Goal: Task Accomplishment & Management: Complete application form

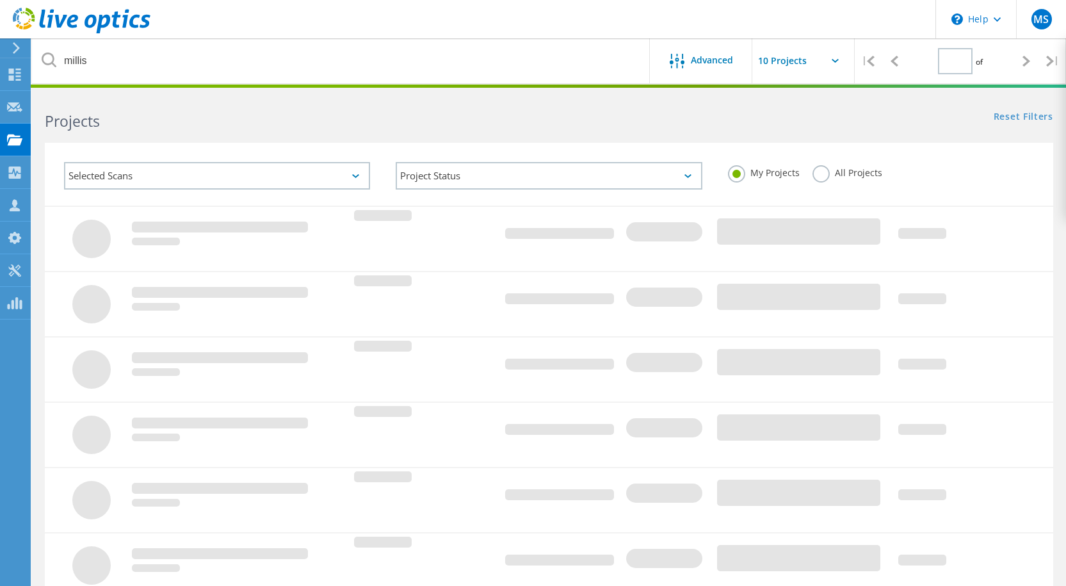
type input "1"
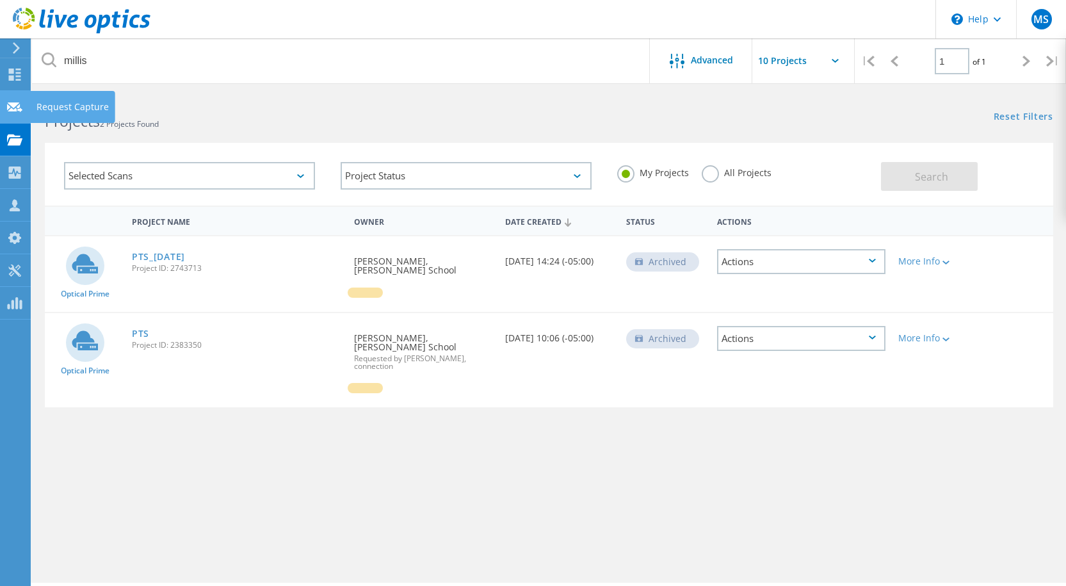
click at [9, 109] on icon at bounding box center [14, 107] width 15 height 12
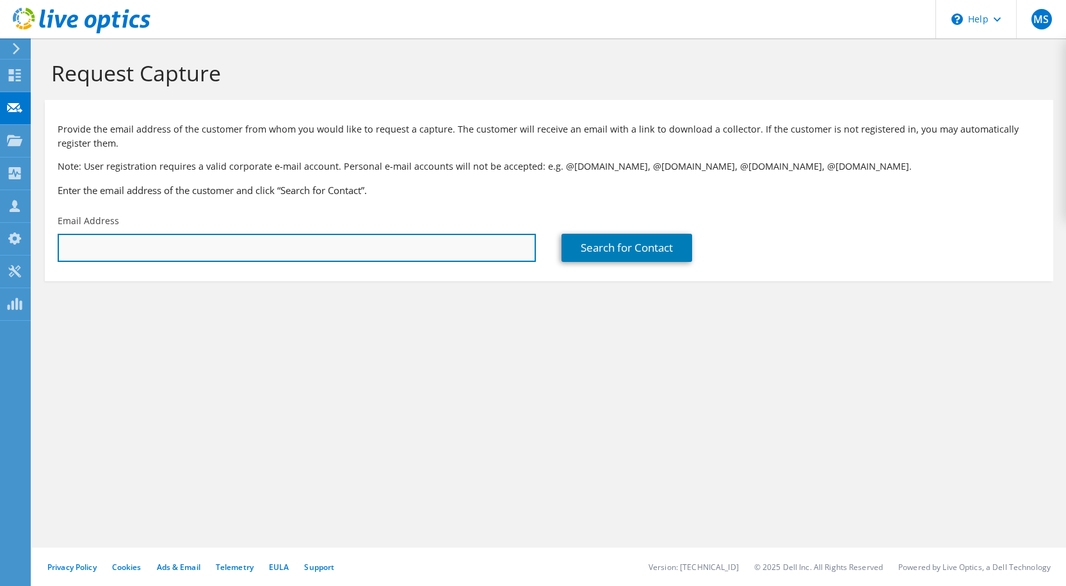
click at [108, 248] on input "text" at bounding box center [297, 248] width 478 height 28
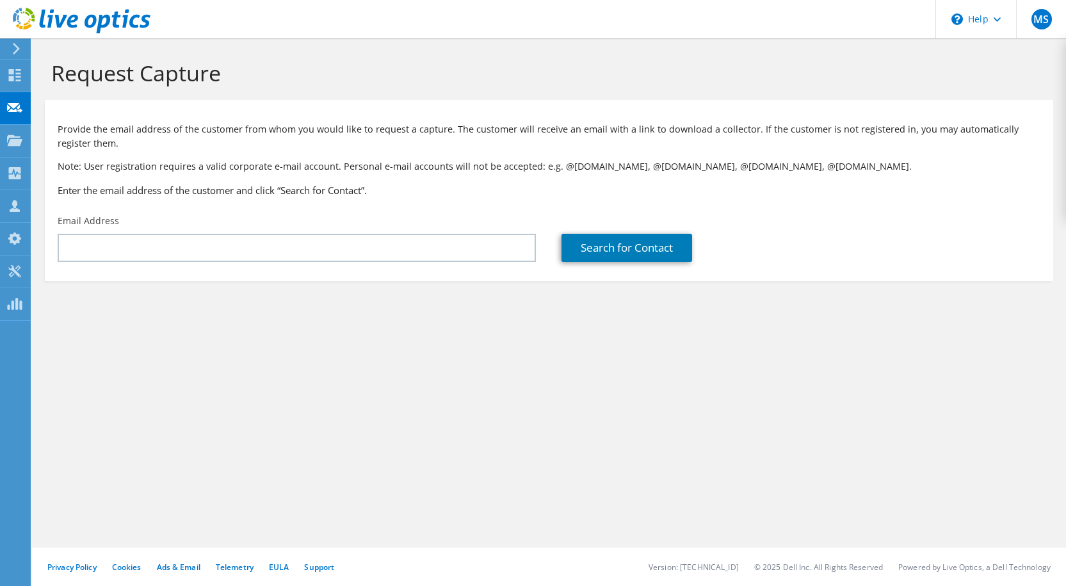
click at [147, 264] on div "Email Address" at bounding box center [297, 238] width 504 height 60
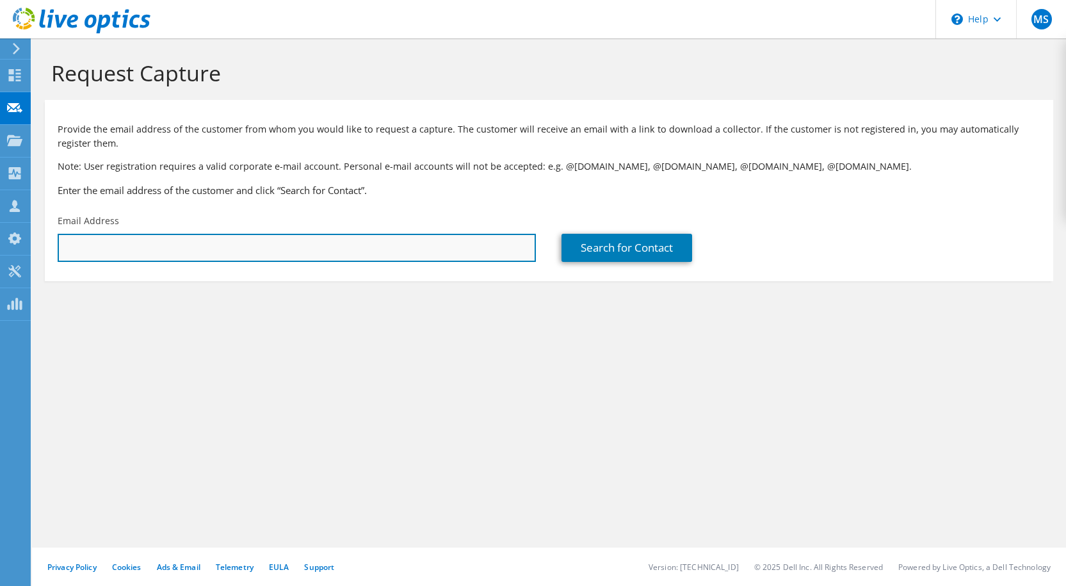
click at [130, 257] on input "text" at bounding box center [297, 248] width 478 height 28
paste input "amesc@gcc.mass.edu"
type input "amesc@gcc.mass.edu"
type input "GREENFIELD COMMUNITY COLLEGE"
type input "Corey"
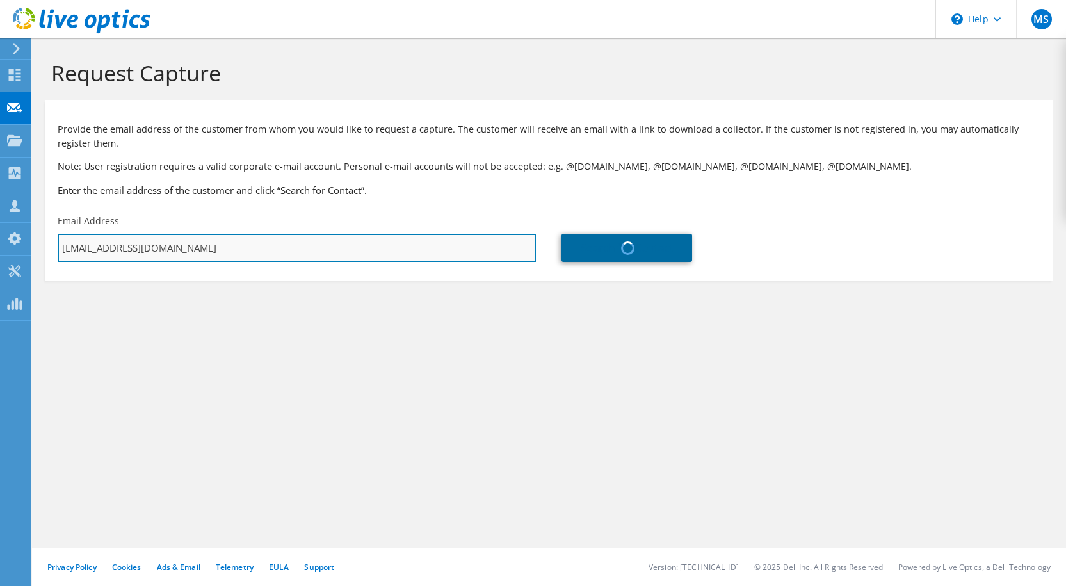
type input "Ames"
type input "United States"
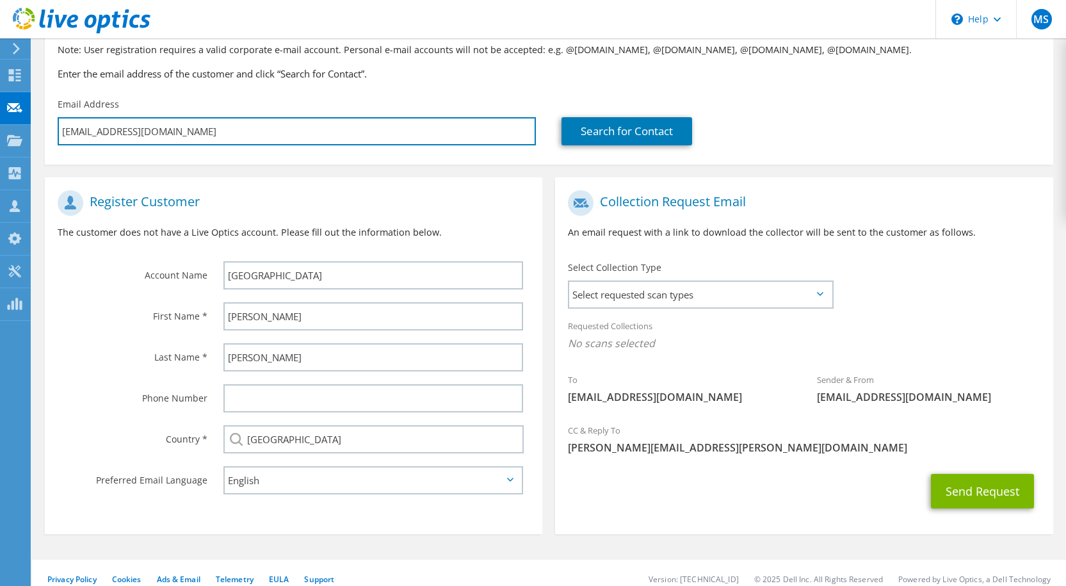
scroll to position [129, 0]
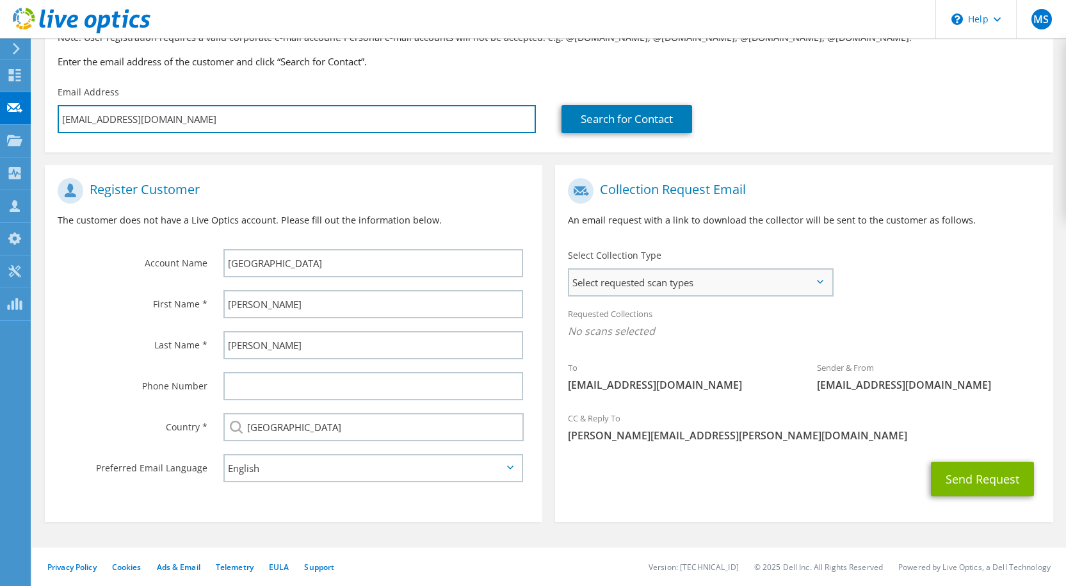
type input "amesc@gcc.mass.edu"
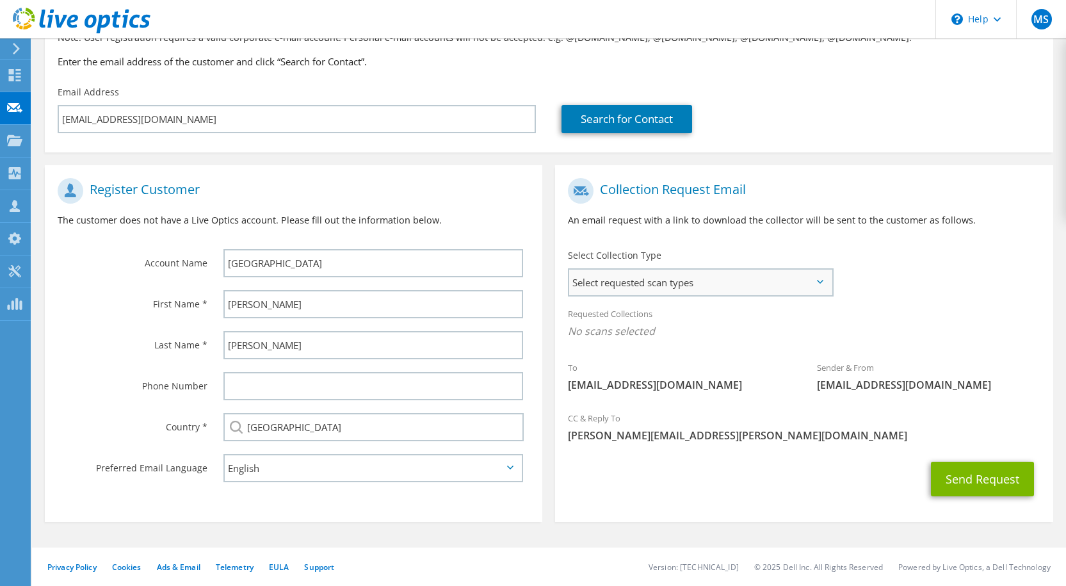
click at [659, 286] on span "Select requested scan types" at bounding box center [700, 282] width 262 height 26
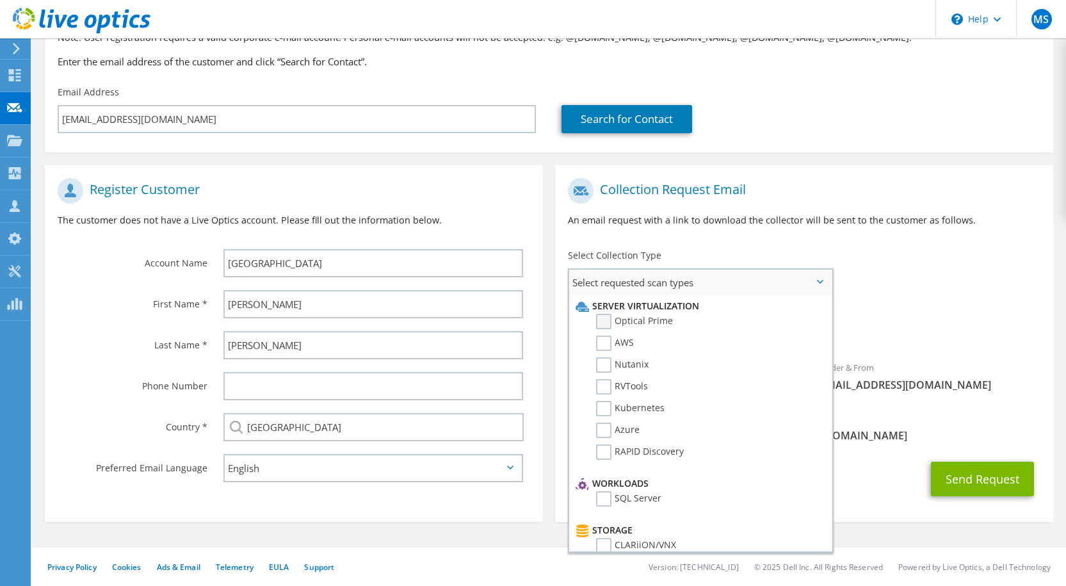
click at [607, 325] on label "Optical Prime" at bounding box center [634, 321] width 77 height 15
click at [0, 0] on input "Optical Prime" at bounding box center [0, 0] width 0 height 0
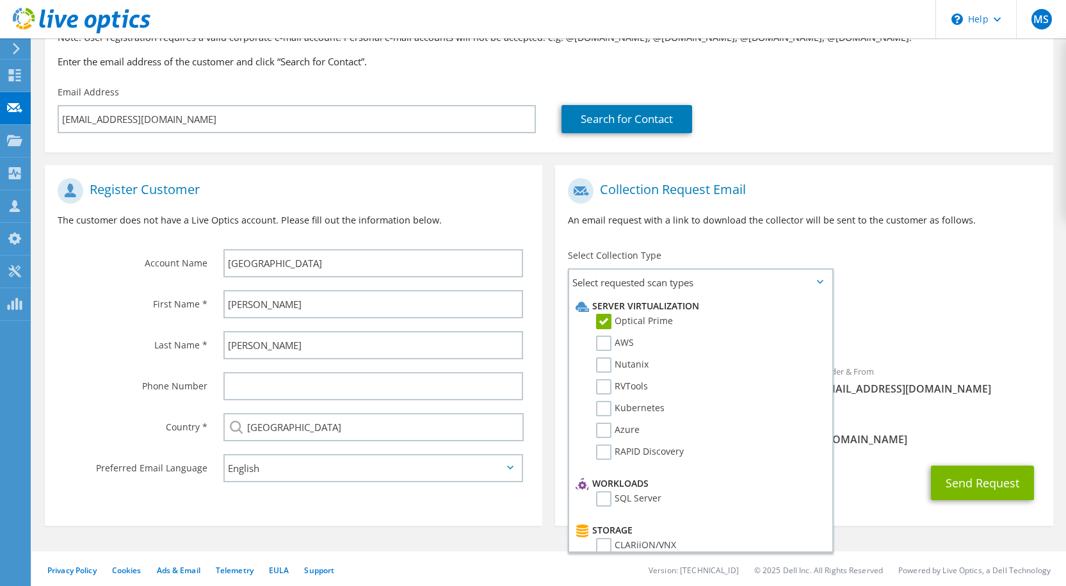
click at [900, 485] on div "Send Request" at bounding box center [803, 482] width 497 height 47
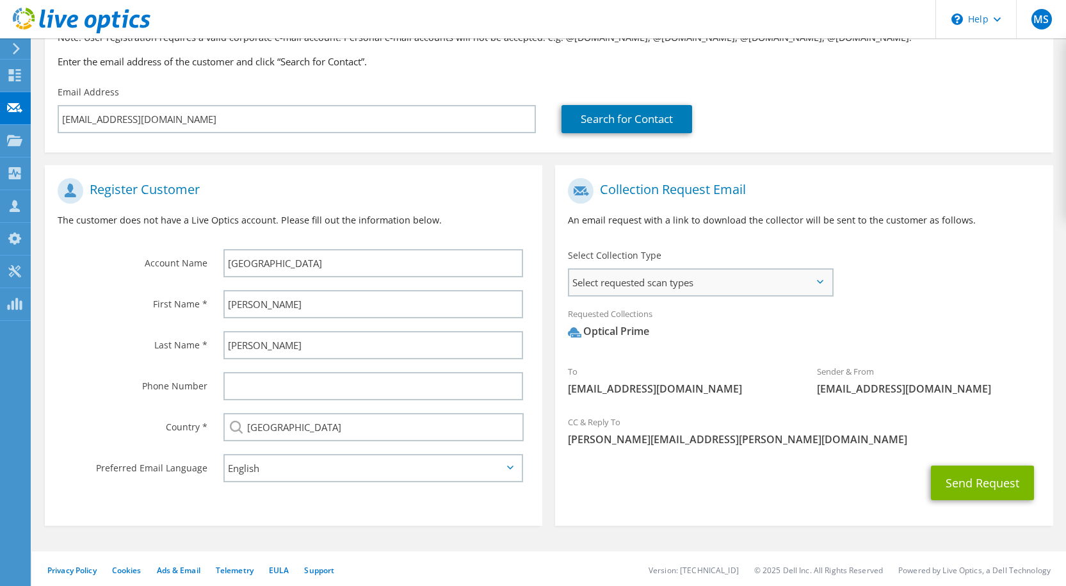
click at [718, 284] on span "Select requested scan types" at bounding box center [700, 282] width 262 height 26
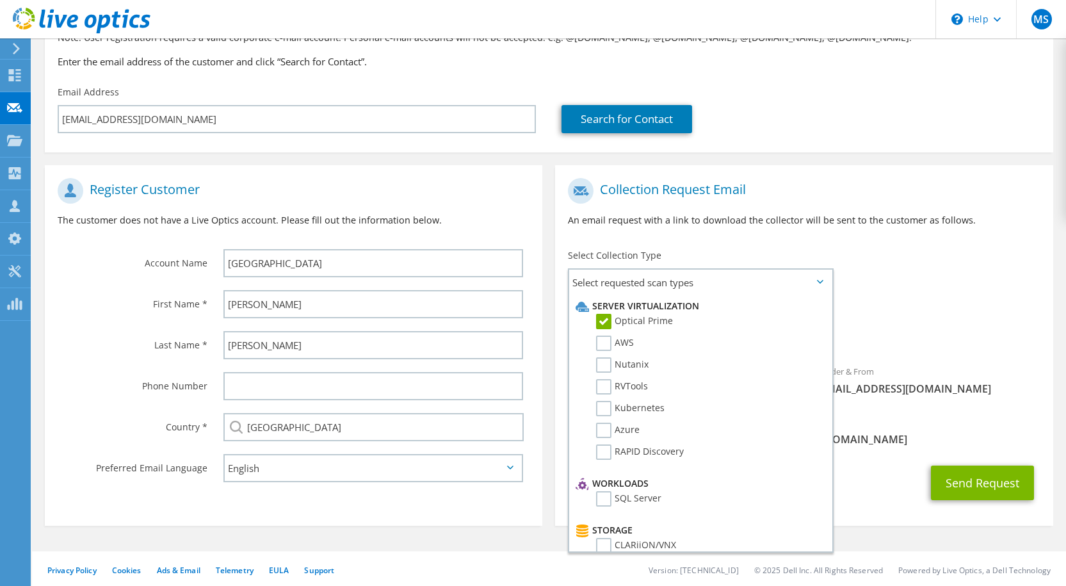
click at [985, 399] on div "Sender & From liveoptics@liveoptics.com" at bounding box center [928, 380] width 249 height 44
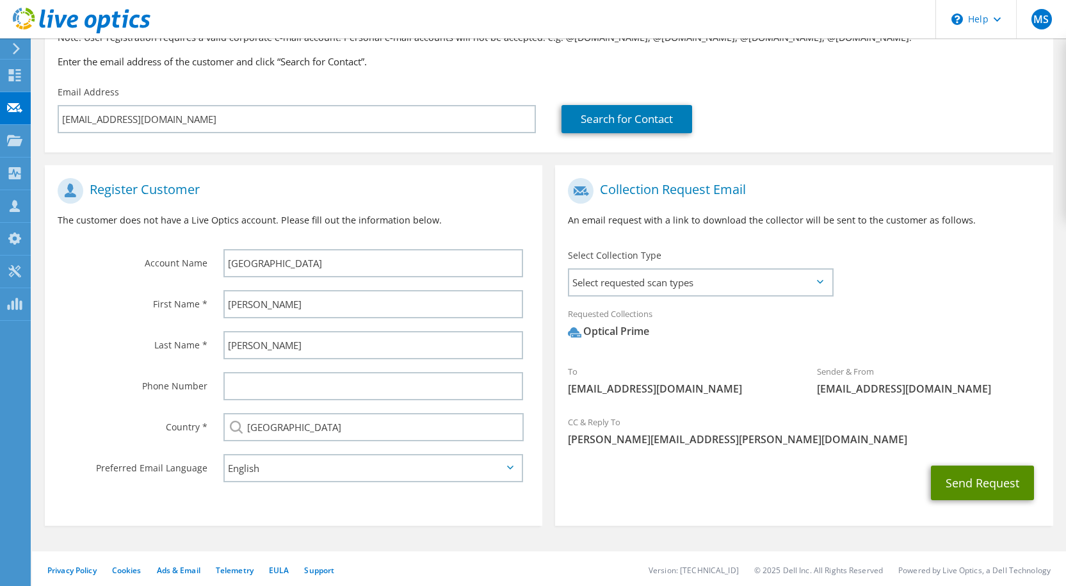
click at [966, 472] on button "Send Request" at bounding box center [982, 482] width 103 height 35
